Goal: Task Accomplishment & Management: Manage account settings

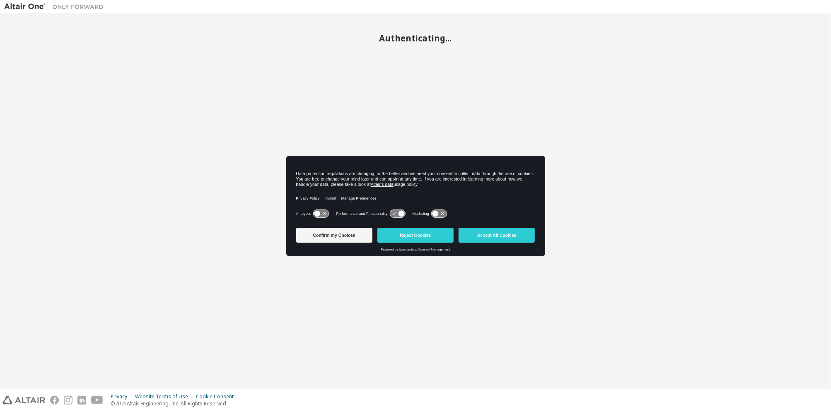
click at [415, 235] on button "Reject Cookies" at bounding box center [415, 235] width 76 height 15
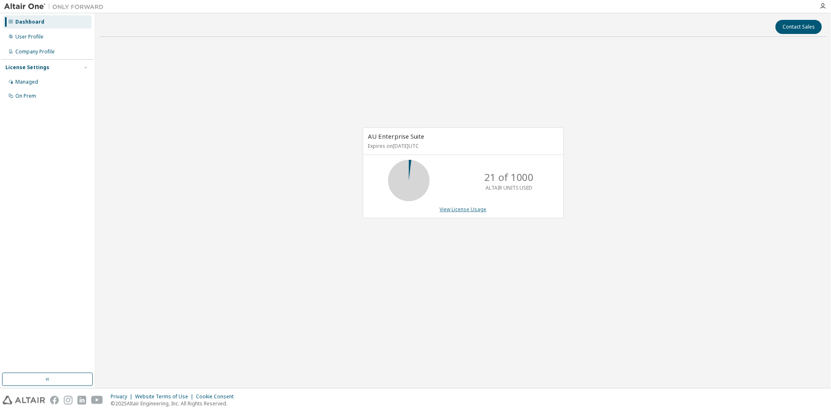
click at [466, 210] on link "View License Usage" at bounding box center [463, 209] width 47 height 7
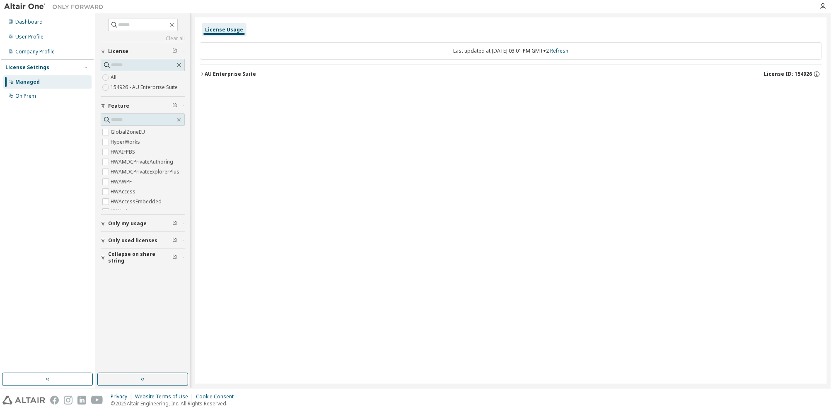
click at [202, 73] on icon "button" at bounding box center [202, 74] width 5 height 5
